Goal: Communication & Community: Answer question/provide support

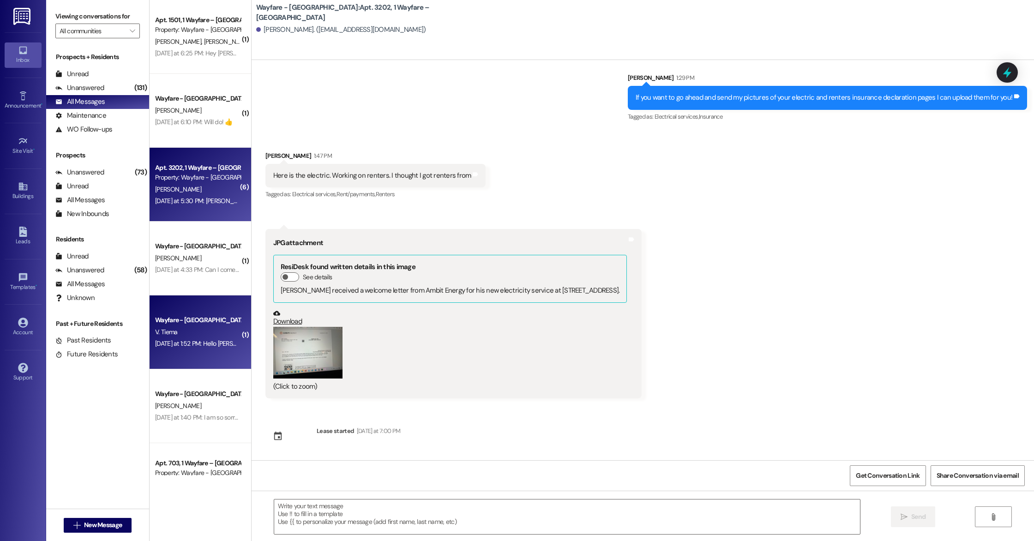
click at [195, 333] on div "V. Tiema" at bounding box center [197, 332] width 87 height 12
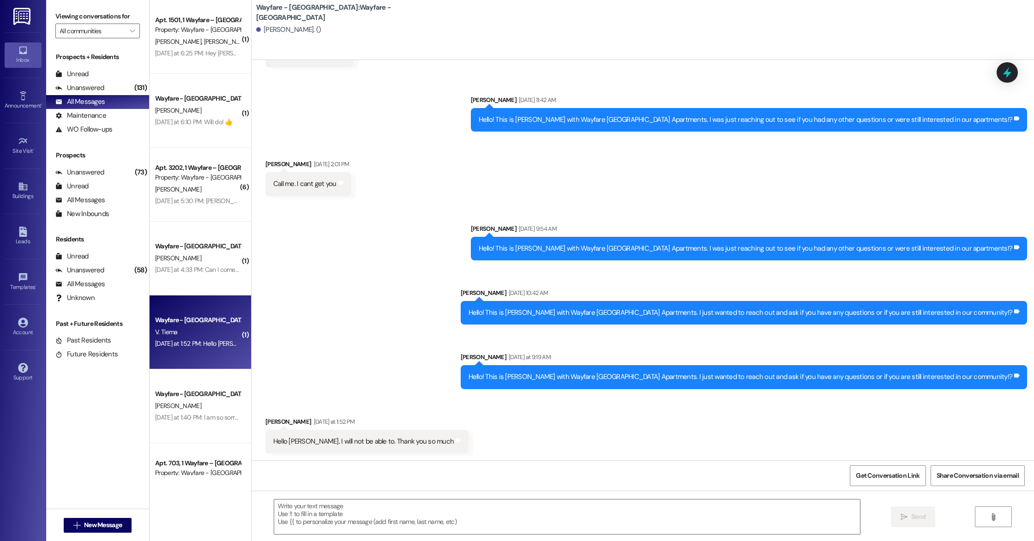
scroll to position [935, 0]
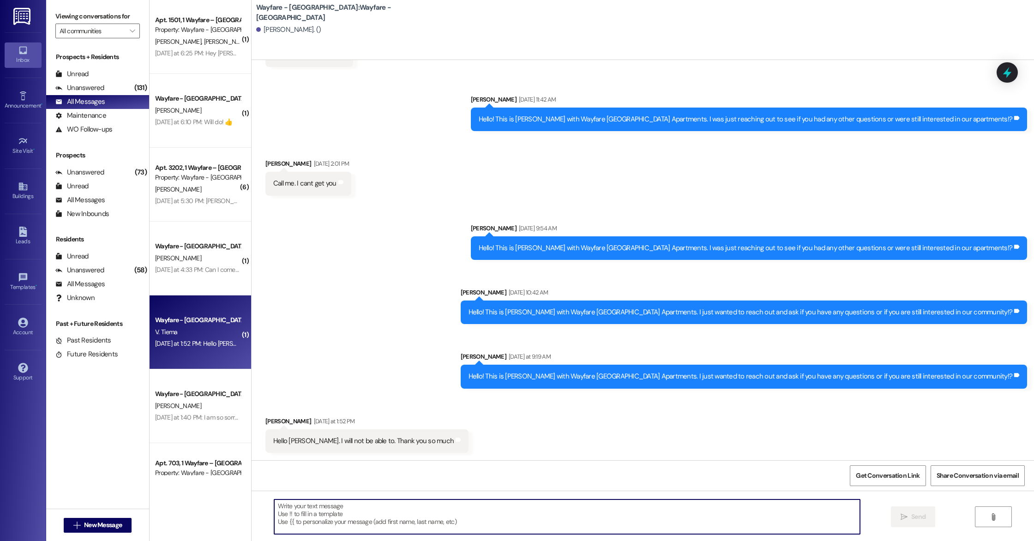
click at [317, 505] on textarea at bounding box center [567, 516] width 586 height 35
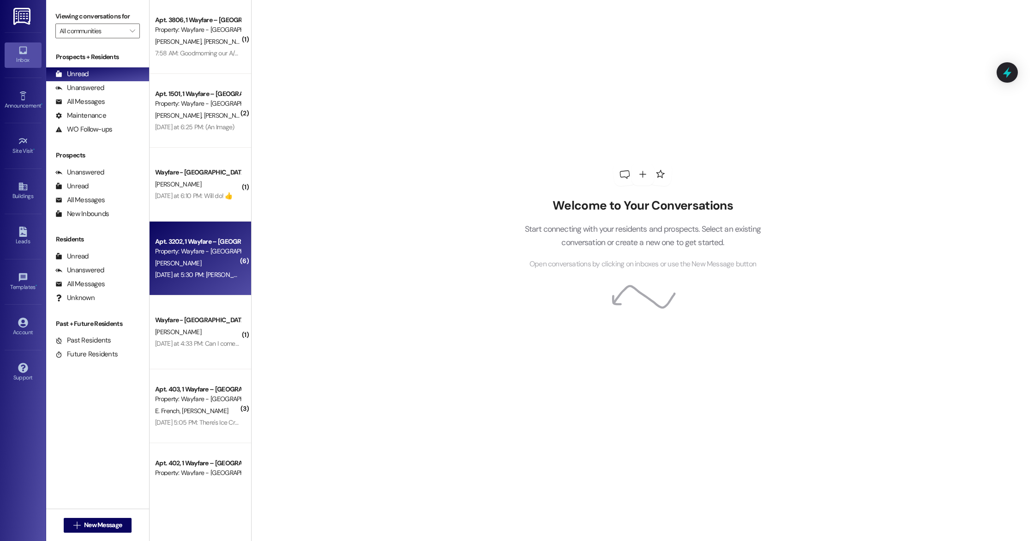
scroll to position [18, 0]
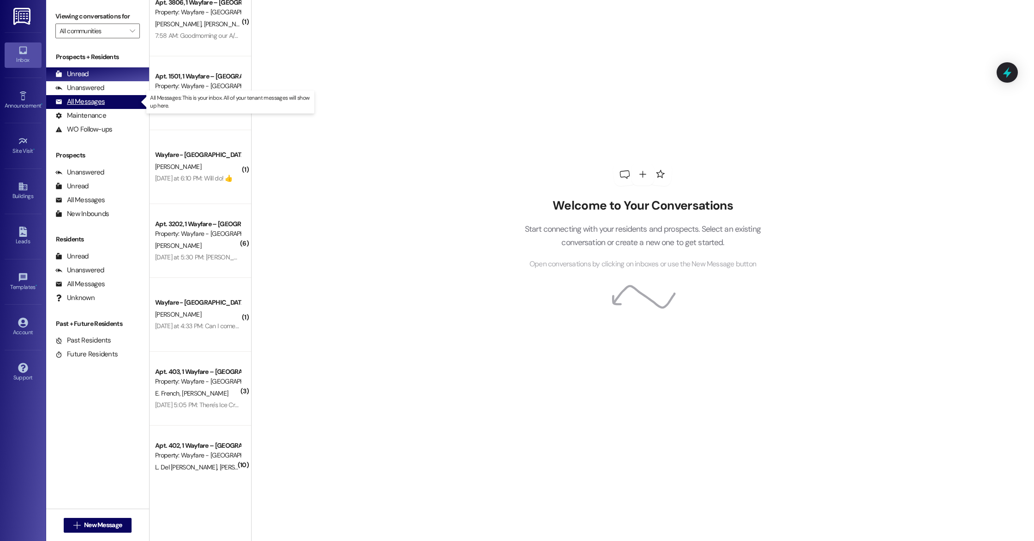
click at [88, 104] on div "All Messages" at bounding box center [79, 102] width 49 height 10
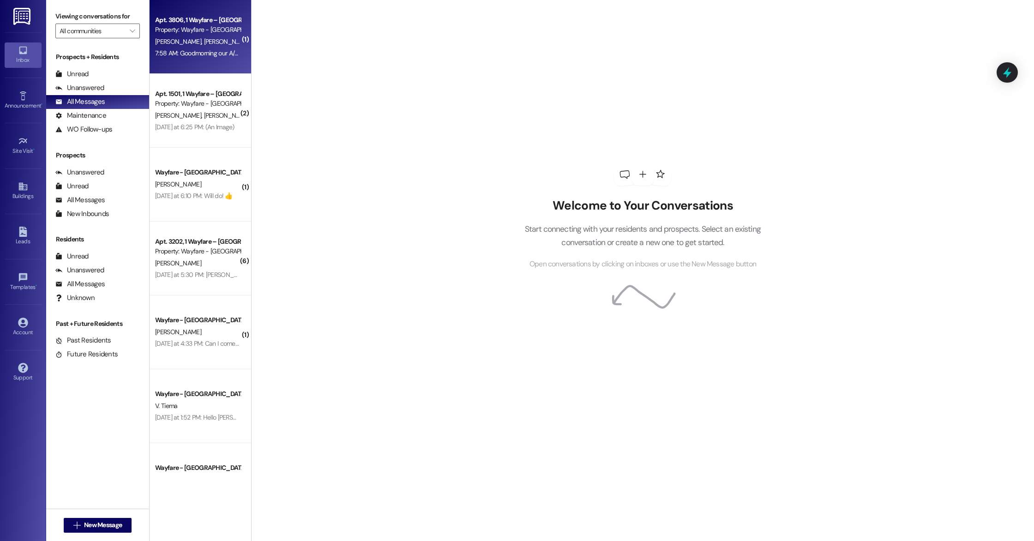
click at [204, 41] on span "[PERSON_NAME]" at bounding box center [227, 41] width 46 height 8
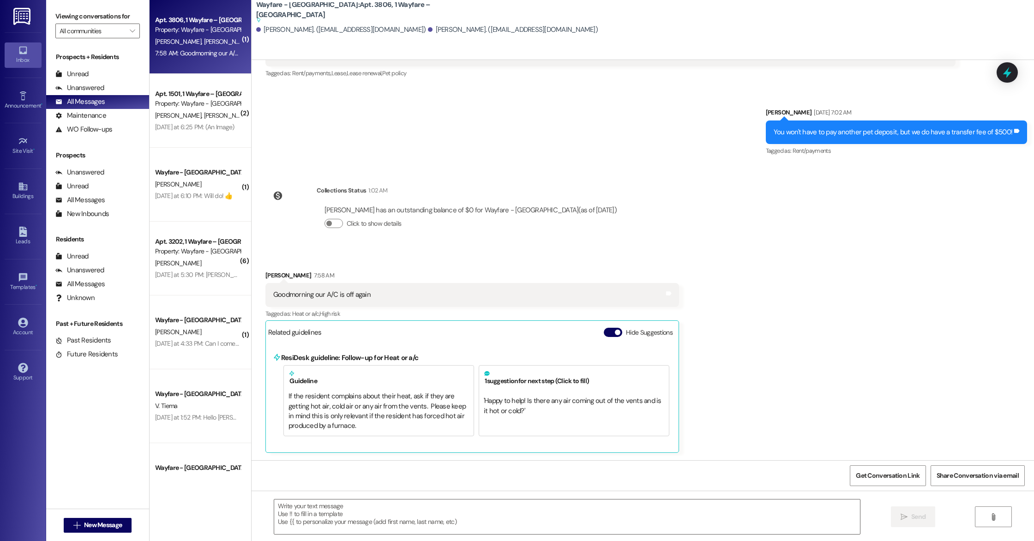
scroll to position [2758, 0]
click at [346, 503] on textarea at bounding box center [567, 516] width 586 height 35
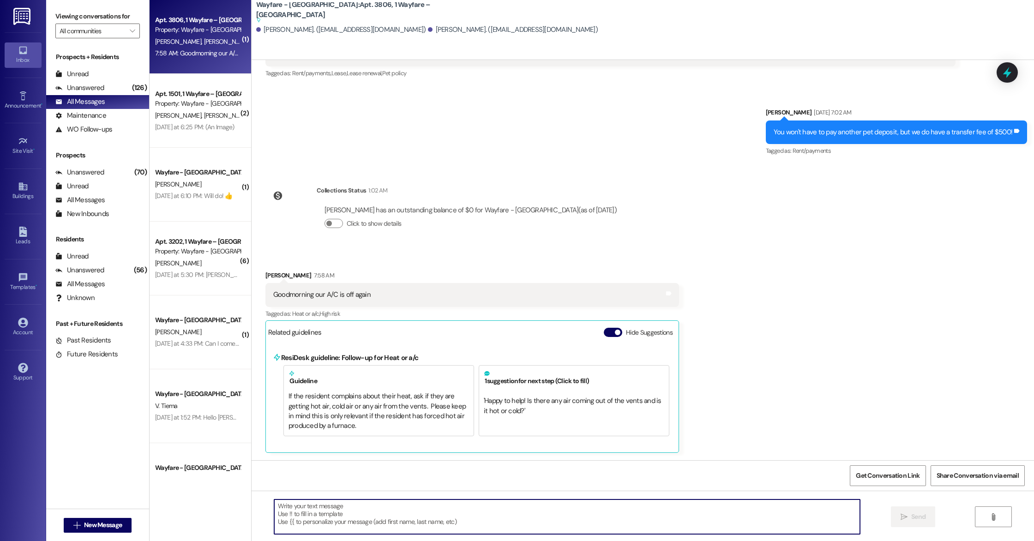
click at [357, 506] on textarea at bounding box center [567, 516] width 586 height 35
type textarea "W"
type textarea "We are sorry for your A/C going out. It looks like you already have a work orde…"
drag, startPoint x: 635, startPoint y: 503, endPoint x: 356, endPoint y: 498, distance: 278.8
click at [356, 498] on div "We are sorry for your A/C going out. It looks like you already have a work orde…" at bounding box center [643, 525] width 782 height 69
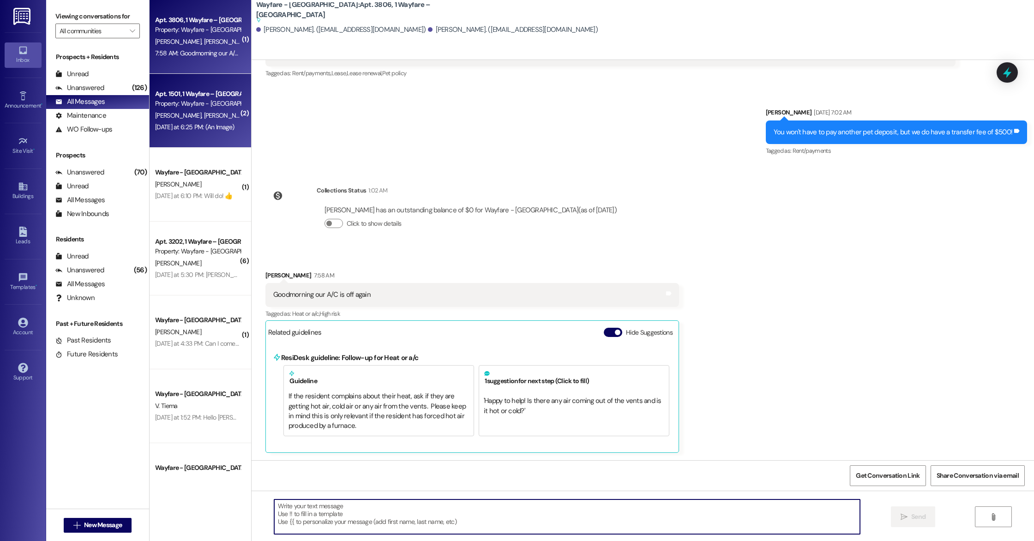
click at [190, 128] on div "[DATE] at 6:25 PM: (An Image) [DATE] at 6:25 PM: (An Image)" at bounding box center [194, 127] width 79 height 8
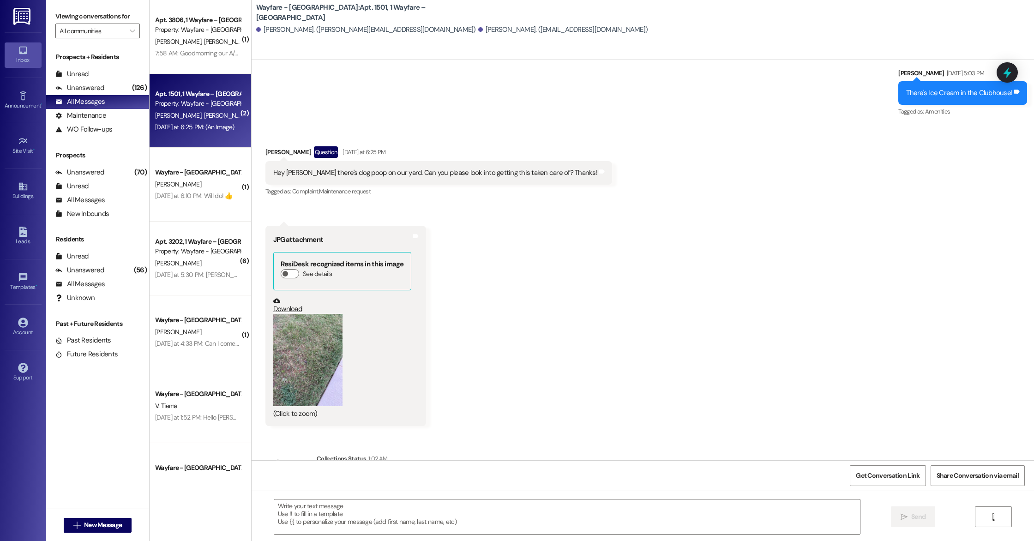
scroll to position [2084, 0]
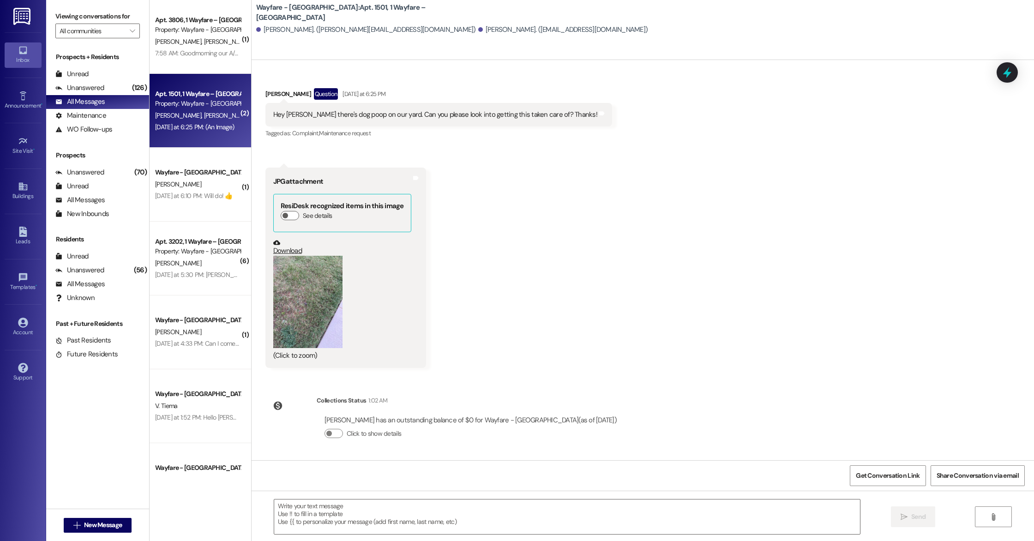
click at [296, 300] on button "Zoom image" at bounding box center [307, 302] width 69 height 92
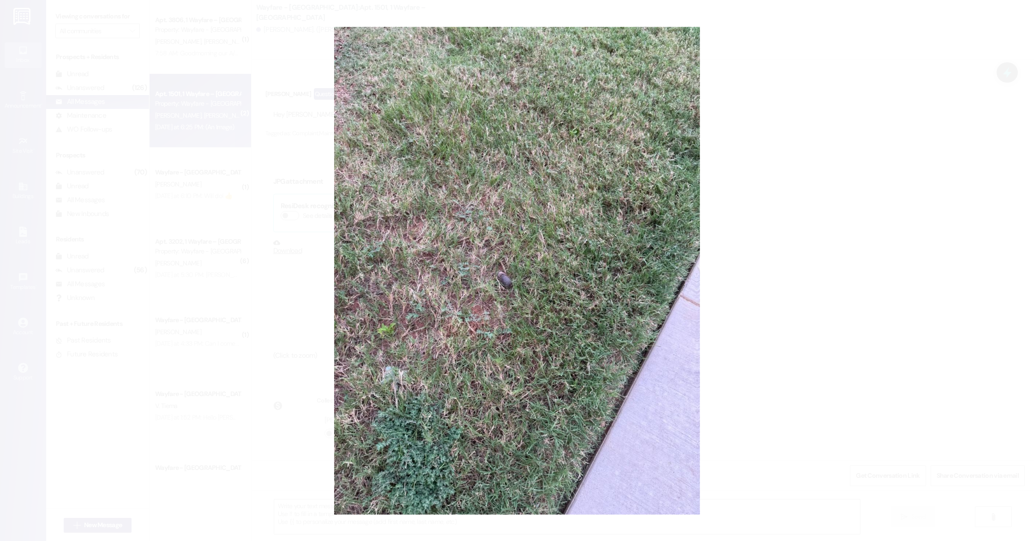
click at [501, 281] on button "Unzoom image" at bounding box center [517, 270] width 1034 height 541
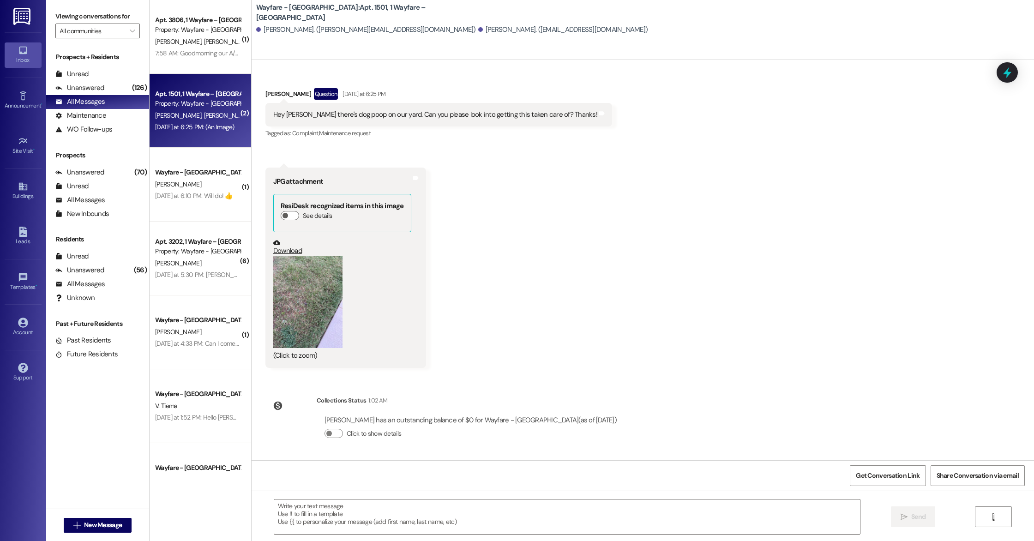
click at [313, 302] on button "Zoom image" at bounding box center [307, 302] width 69 height 92
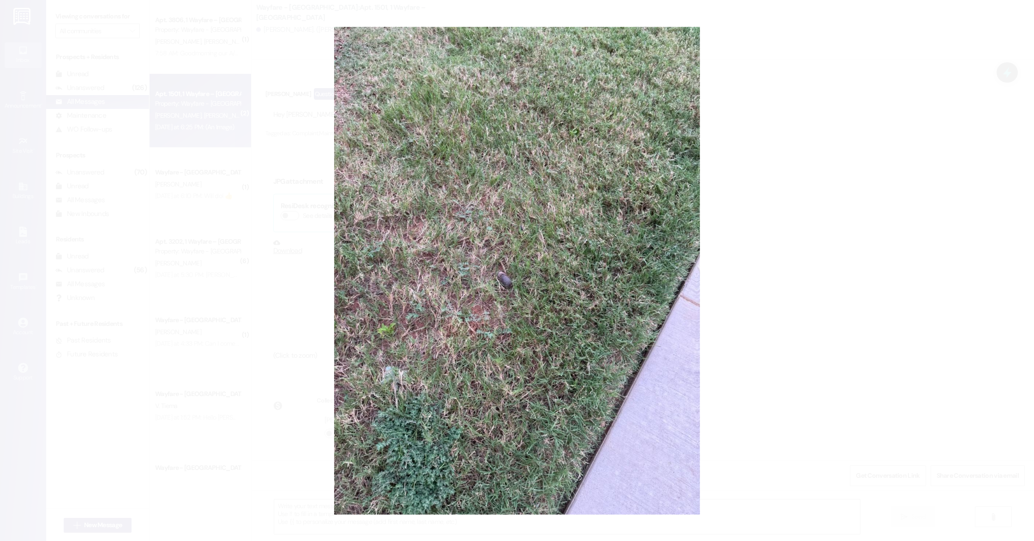
click at [608, 235] on button "Unzoom image" at bounding box center [517, 270] width 1034 height 541
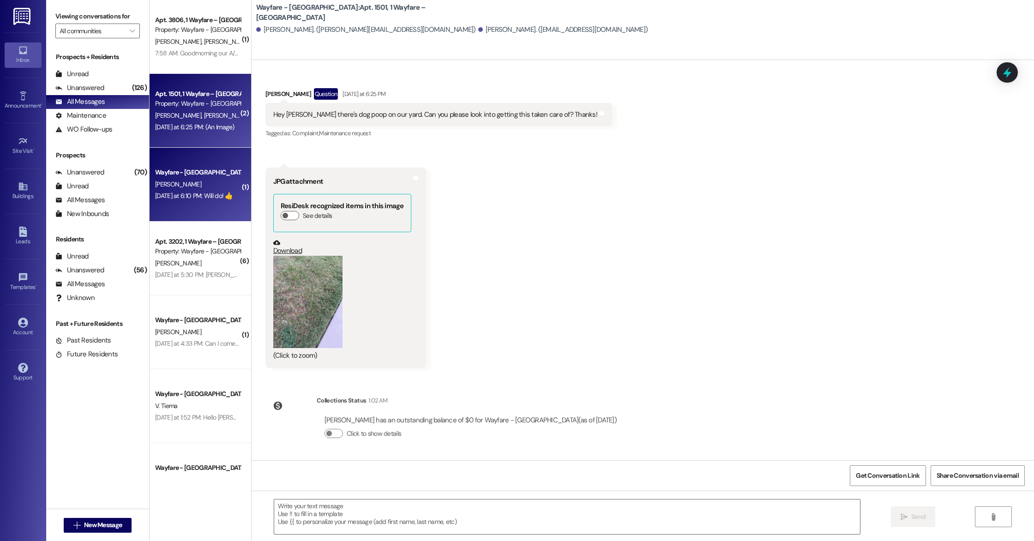
click at [196, 199] on div "[DATE] at 6:10 PM: Will do! 👍 [DATE] at 6:10 PM: Will do! 👍" at bounding box center [194, 196] width 78 height 8
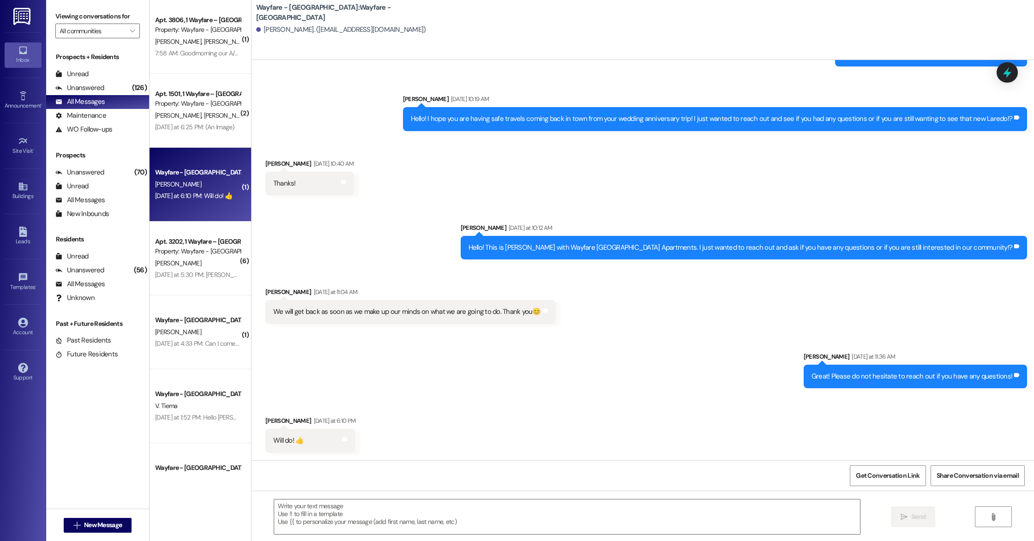
scroll to position [196, 0]
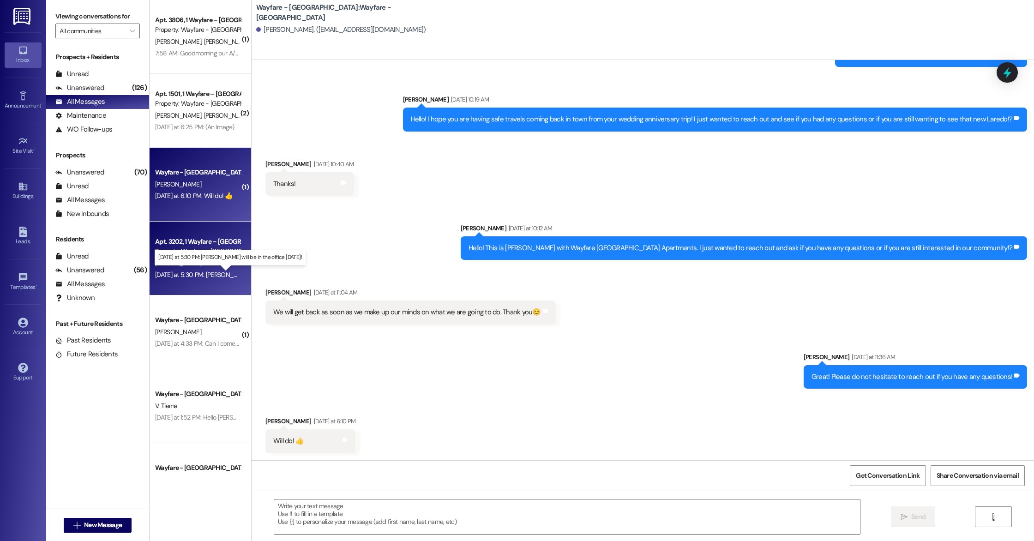
click at [207, 273] on div "[DATE] at 5:30 PM: [PERSON_NAME] will be in the office [DATE]! [DATE] at 5:30 P…" at bounding box center [239, 274] width 168 height 8
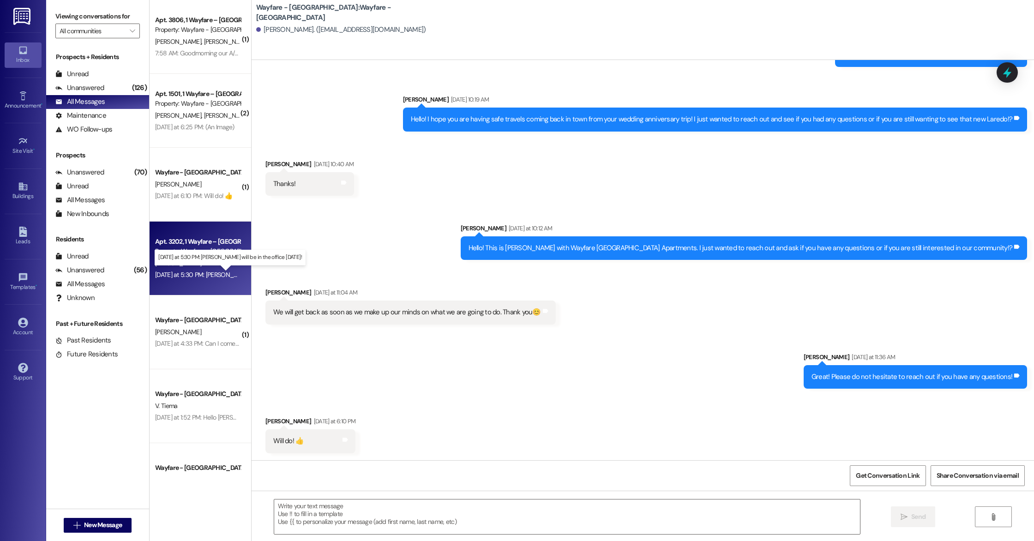
scroll to position [3554, 0]
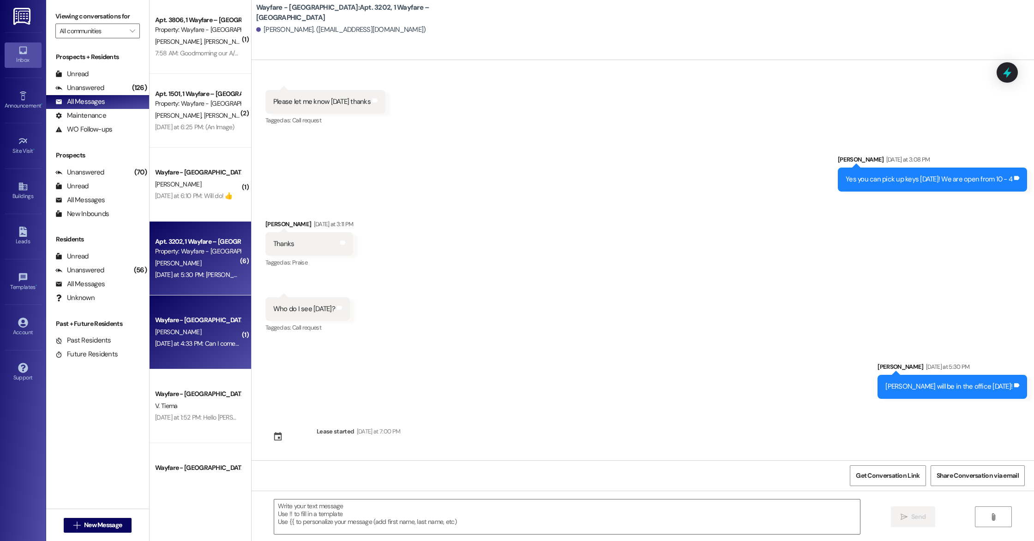
click at [207, 344] on div "[DATE] at 4:33 PM: Can I come in and pay it? [DATE] at 4:33 PM: Can I come in a…" at bounding box center [214, 343] width 118 height 8
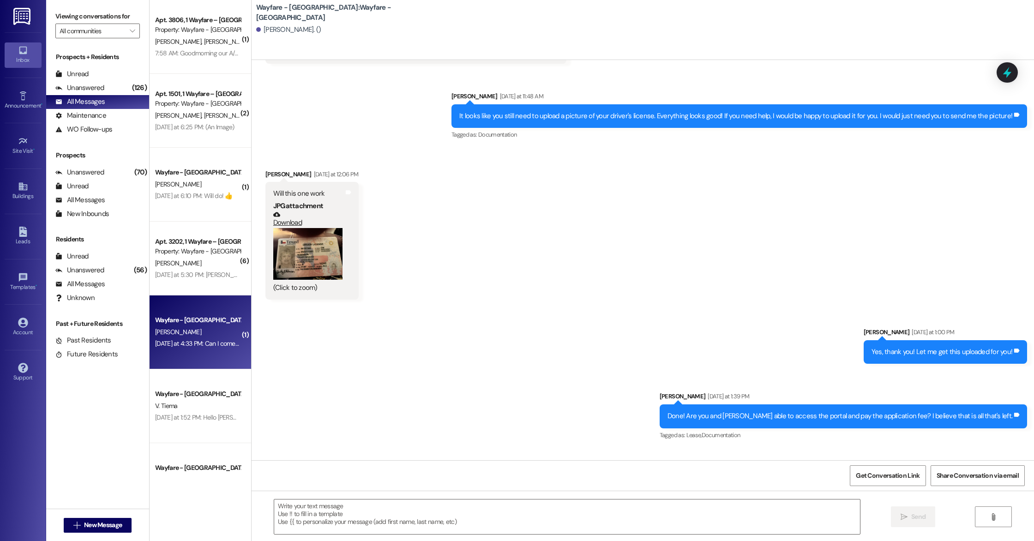
scroll to position [2191, 0]
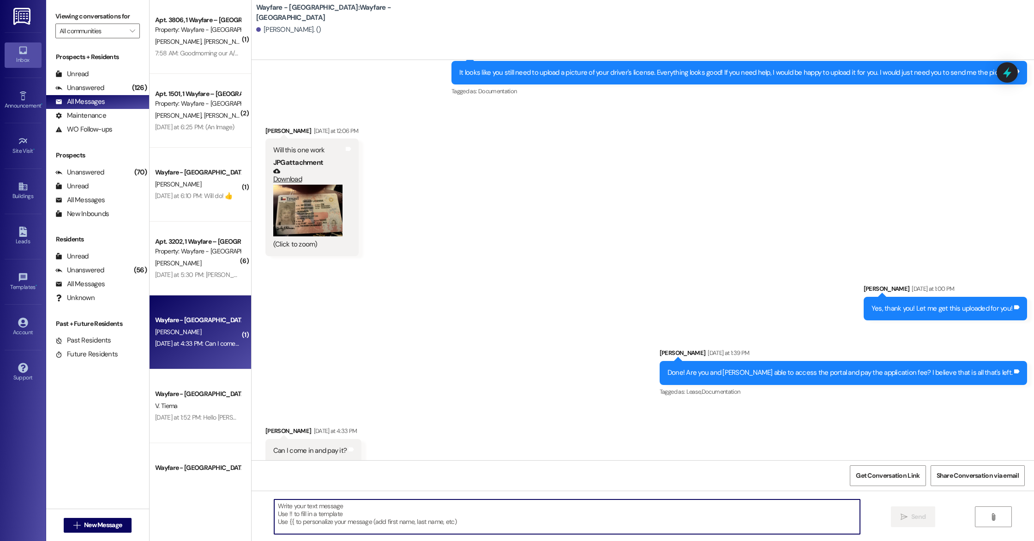
click at [342, 509] on textarea at bounding box center [567, 516] width 586 height 35
click at [347, 517] on textarea at bounding box center [567, 516] width 586 height 35
type textarea "Unfortunately, we do not take any payments via cash, check, or in person. All p…"
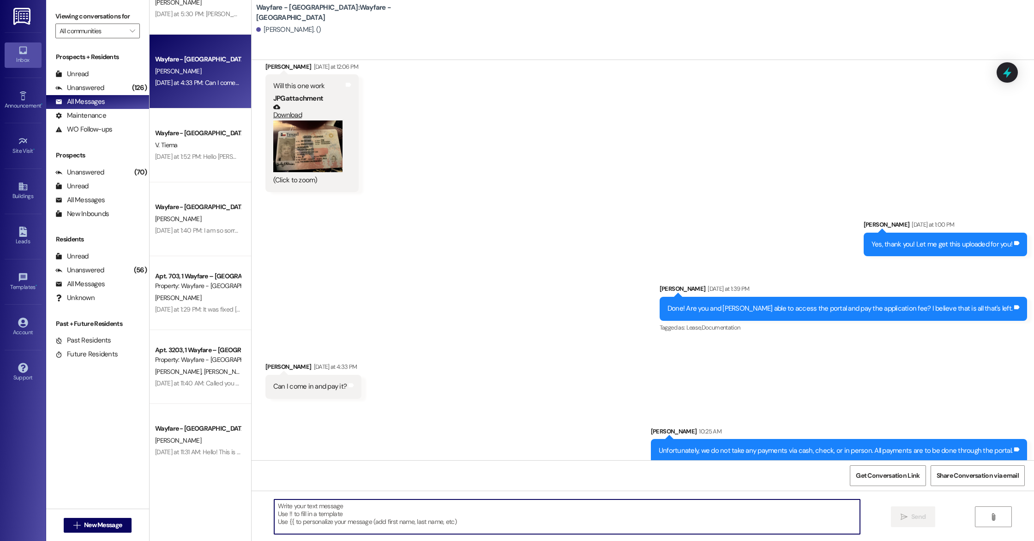
scroll to position [0, 0]
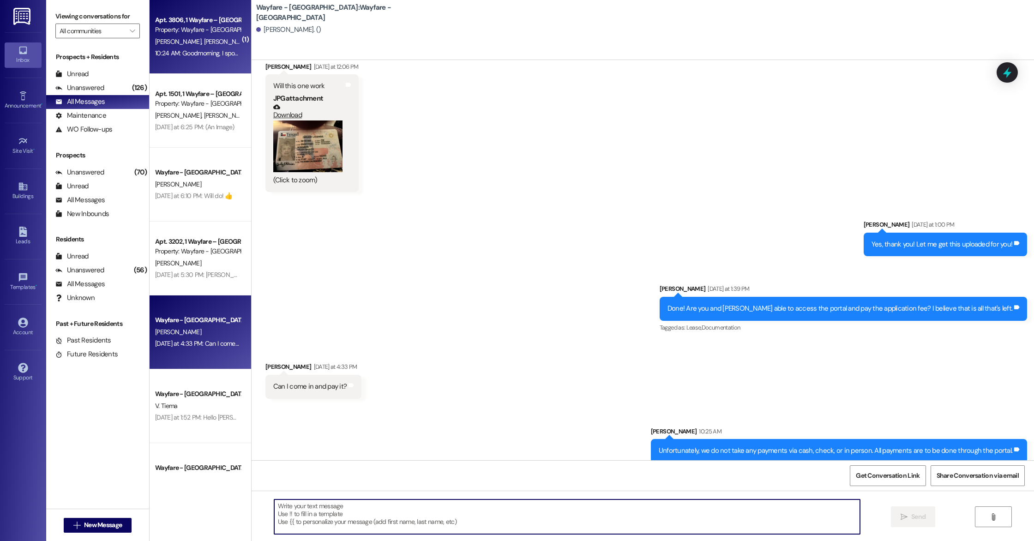
click at [189, 33] on div "Property: Wayfare - [GEOGRAPHIC_DATA]" at bounding box center [197, 30] width 85 height 10
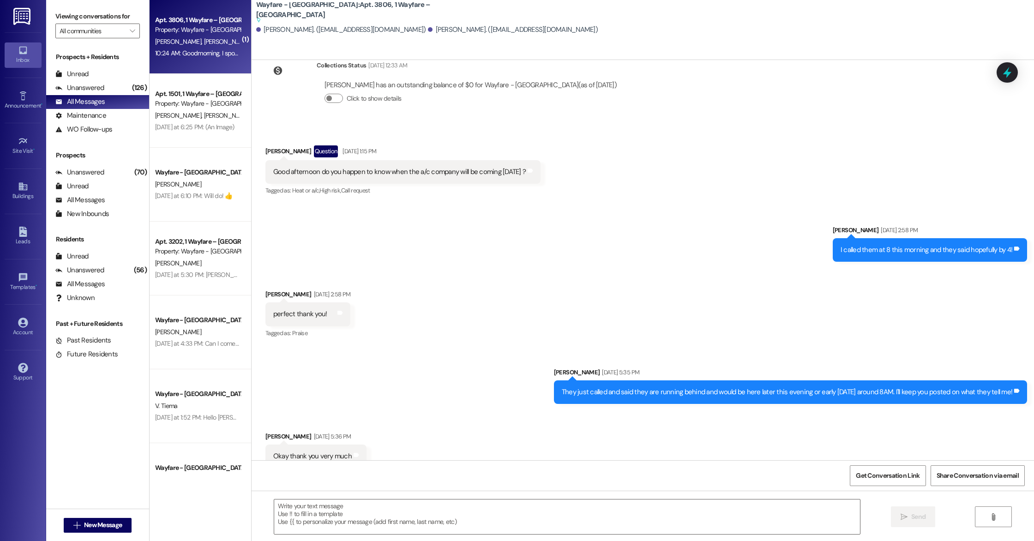
scroll to position [2727, 0]
